Goal: Information Seeking & Learning: Find specific fact

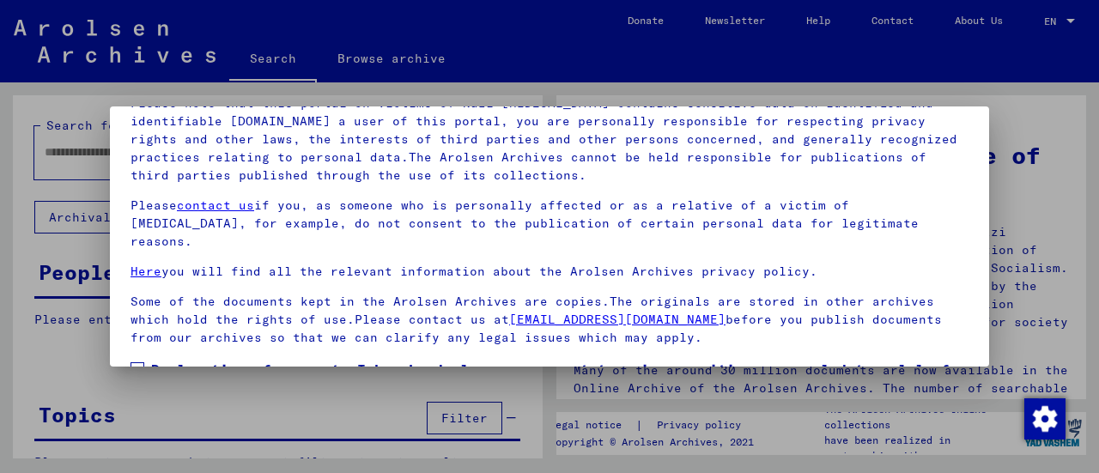
scroll to position [133, 0]
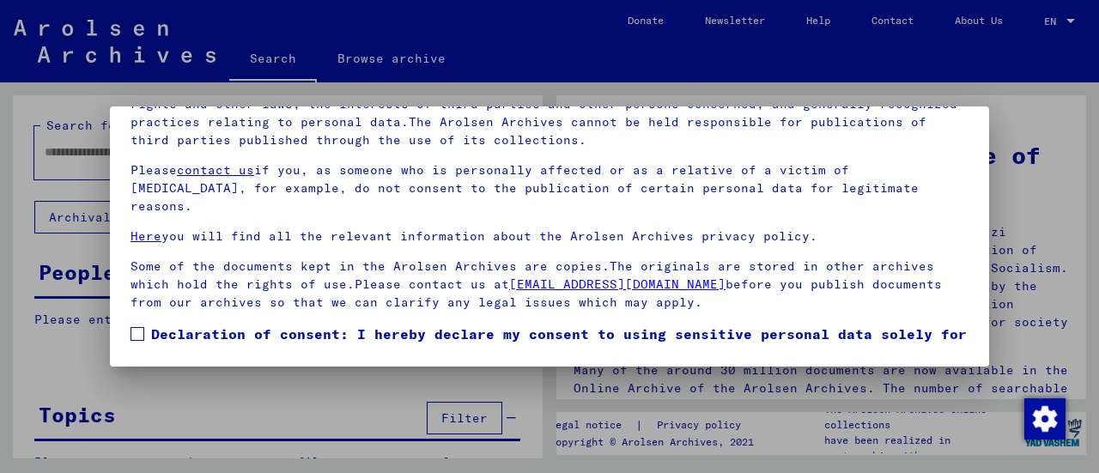
click at [134, 327] on span at bounding box center [137, 334] width 14 height 14
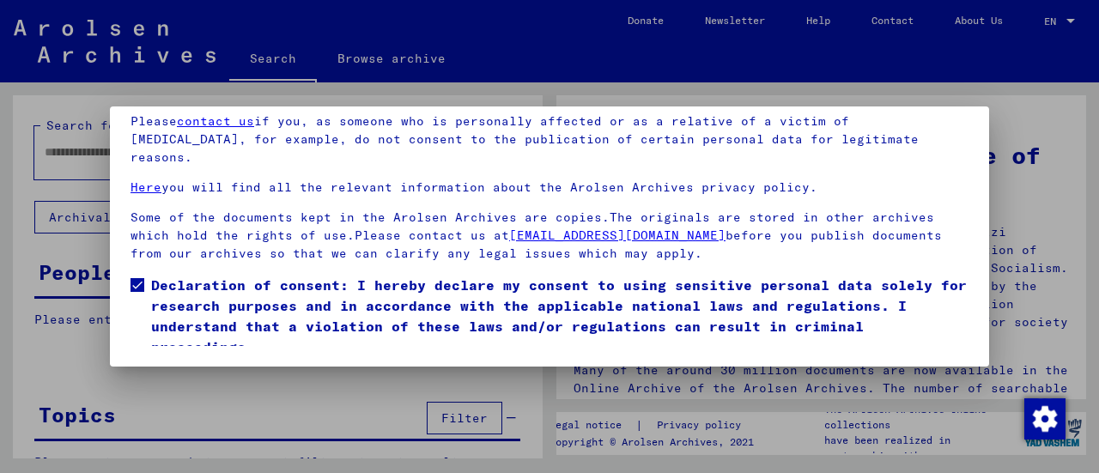
scroll to position [122, 0]
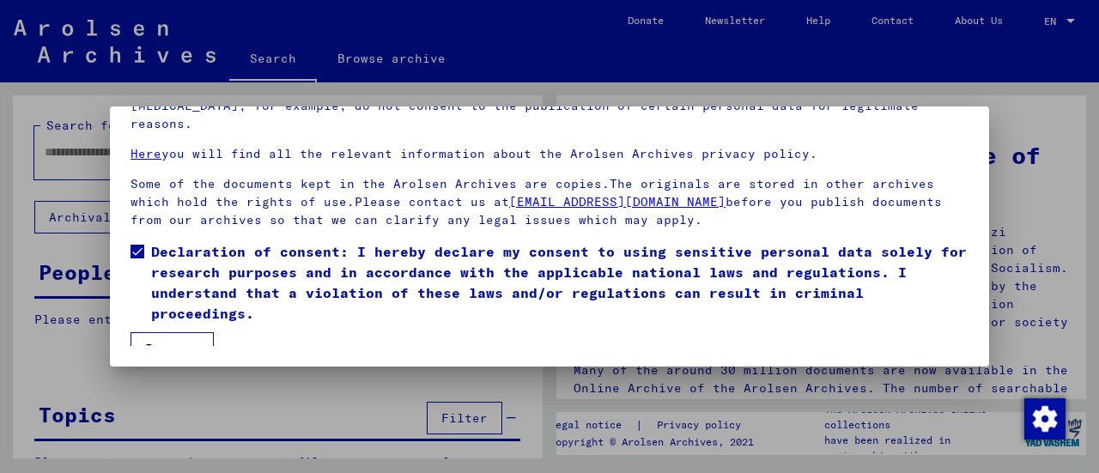
click at [174, 332] on button "I agree" at bounding box center [171, 348] width 83 height 33
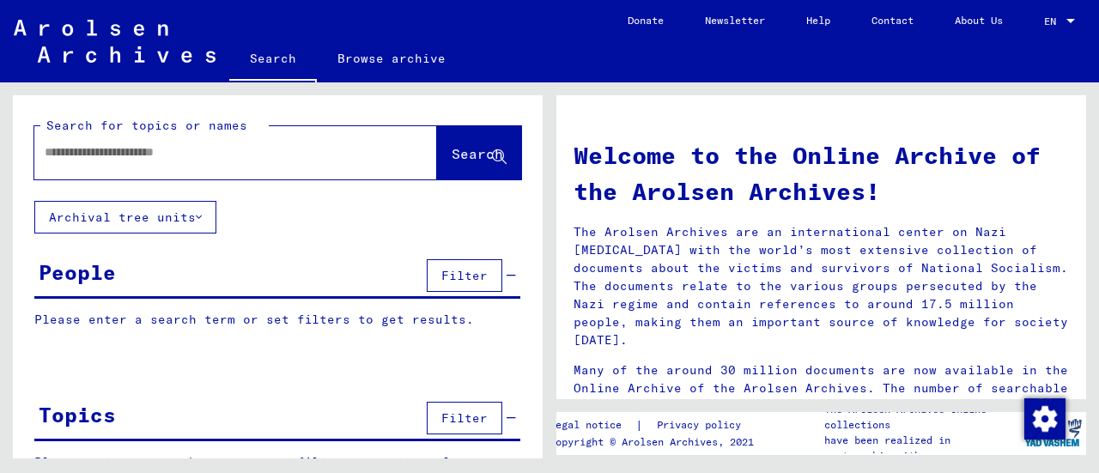
click at [62, 315] on p "Please enter a search term or set filters to get results." at bounding box center [277, 320] width 486 height 18
click at [46, 308] on yv-its-grid-expansion-panel "People Filter Please enter a search term or set filters to get results. Signatu…" at bounding box center [278, 305] width 530 height 100
click at [105, 154] on input "text" at bounding box center [215, 152] width 341 height 18
type input "**********"
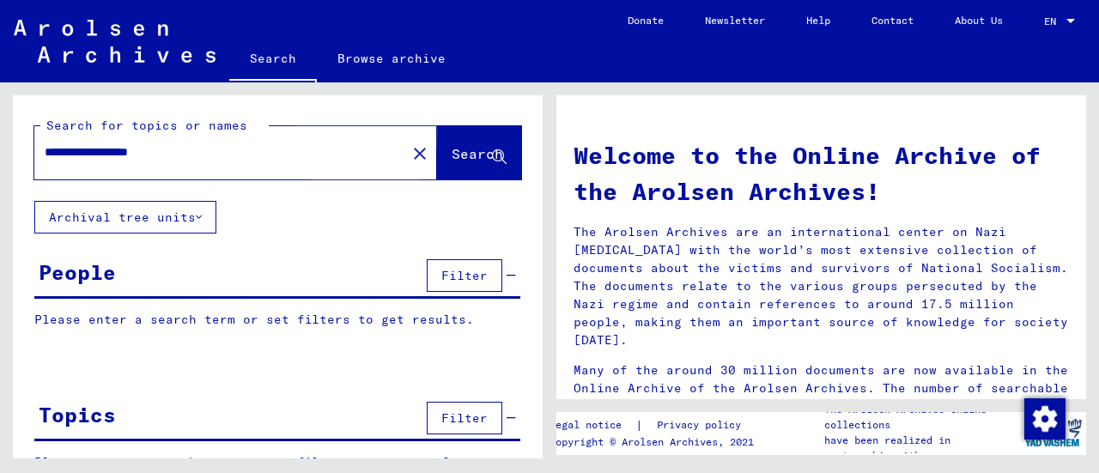
click at [451, 154] on span "Search" at bounding box center [476, 153] width 51 height 17
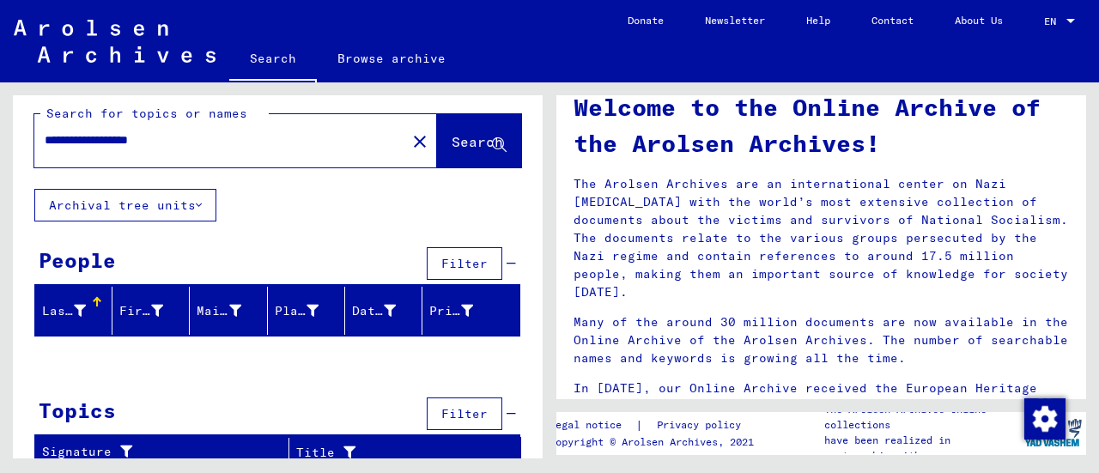
scroll to position [19, 0]
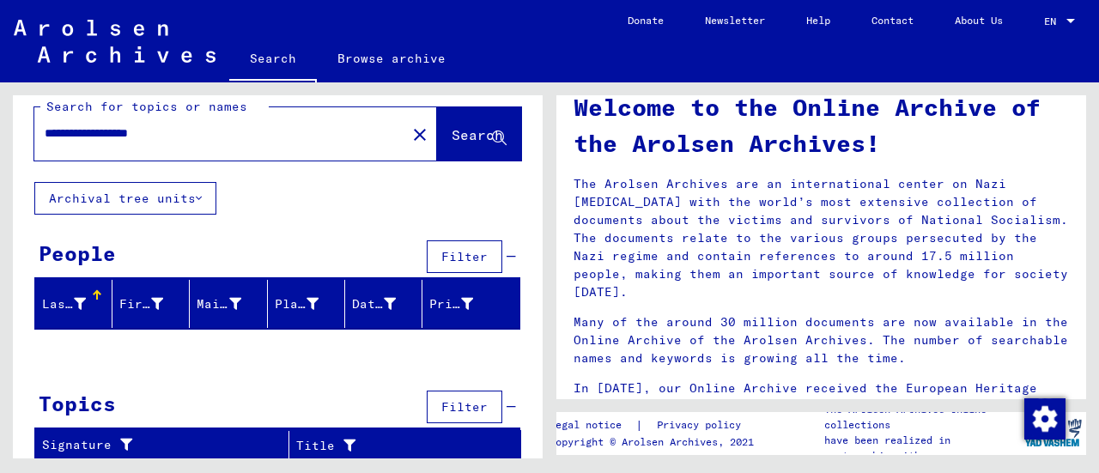
click at [68, 295] on div "Last Name" at bounding box center [64, 304] width 44 height 18
click at [67, 300] on div "Last Name" at bounding box center [64, 304] width 44 height 18
click at [458, 251] on span "Filter" at bounding box center [464, 256] width 46 height 15
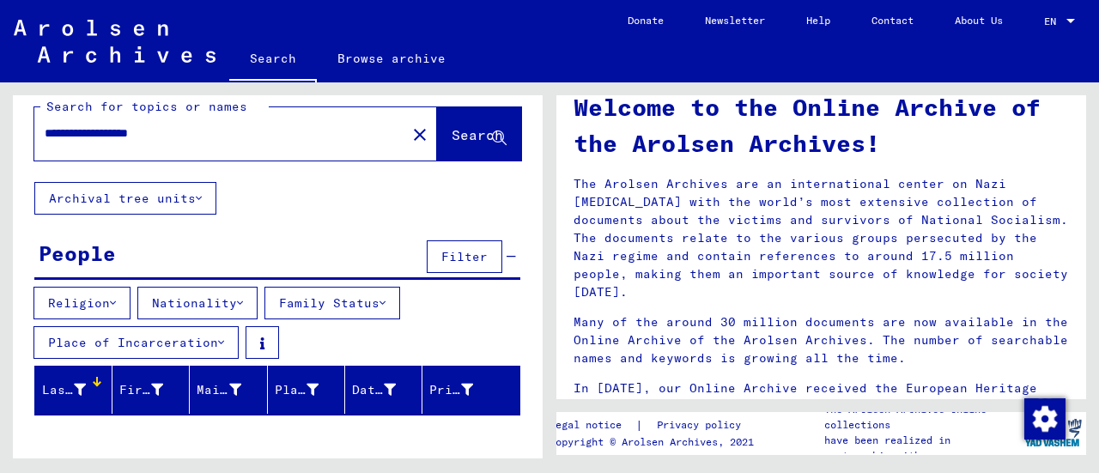
click at [243, 300] on icon at bounding box center [240, 303] width 6 height 12
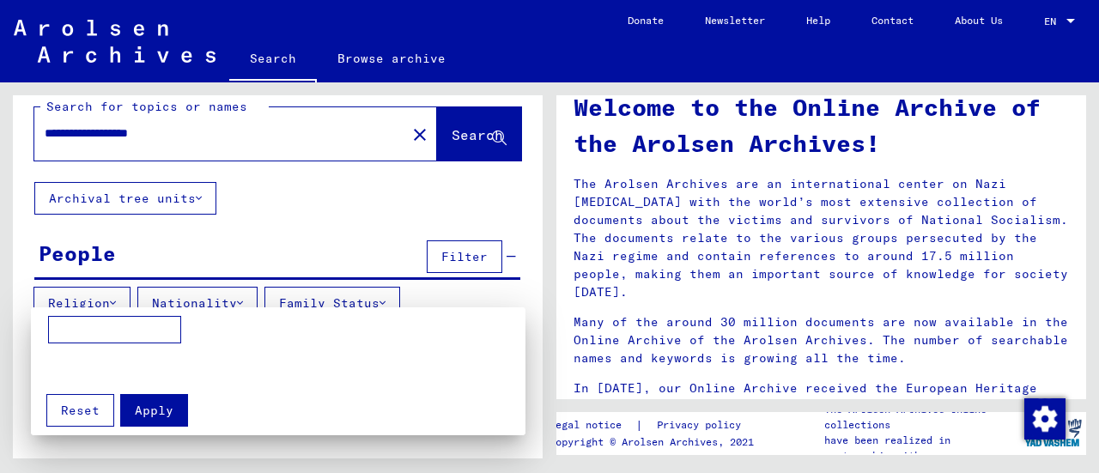
click at [105, 324] on input at bounding box center [114, 329] width 133 height 27
type input "*"
type input "*********"
click at [89, 301] on div at bounding box center [549, 236] width 1099 height 473
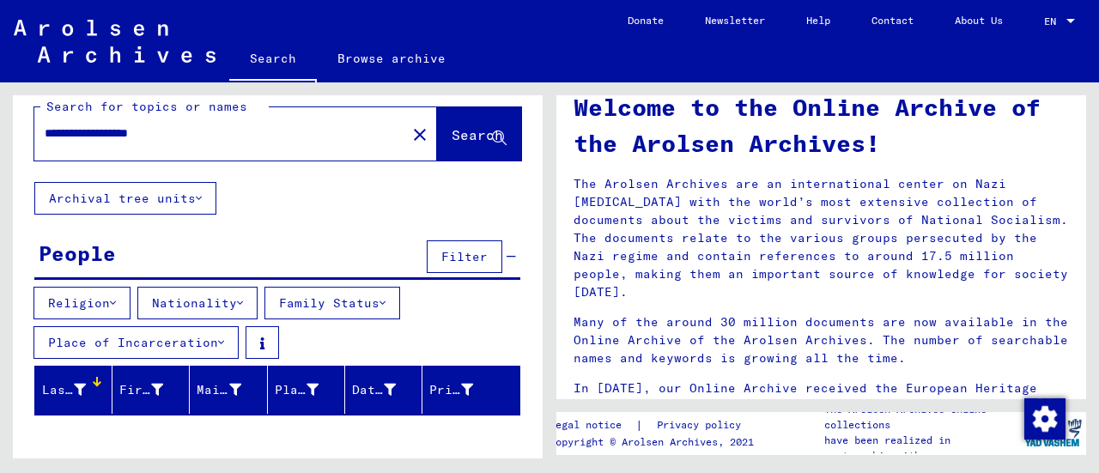
click at [112, 299] on button "Religion" at bounding box center [81, 303] width 97 height 33
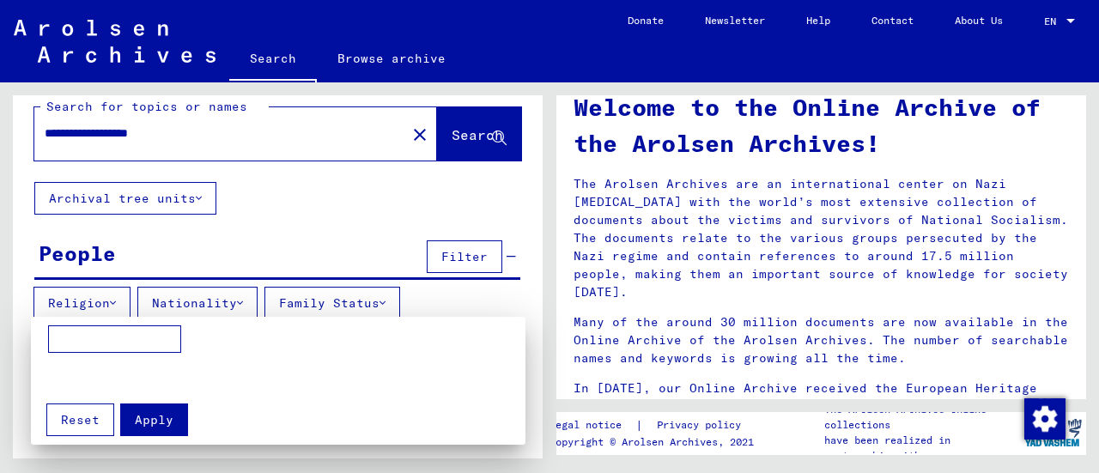
click at [74, 336] on input at bounding box center [114, 338] width 133 height 27
type input "******"
click at [148, 415] on span "Apply" at bounding box center [154, 419] width 39 height 15
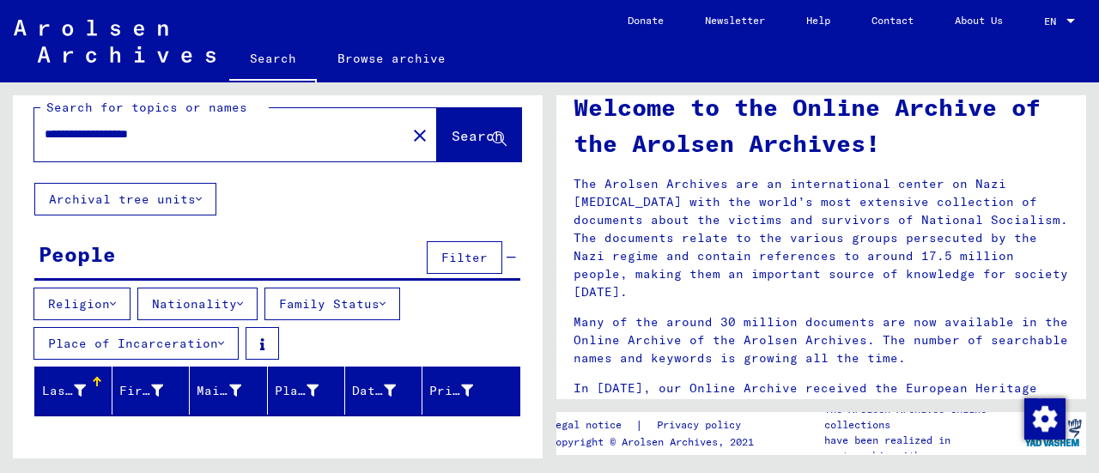
scroll to position [0, 0]
